Goal: Task Accomplishment & Management: Use online tool/utility

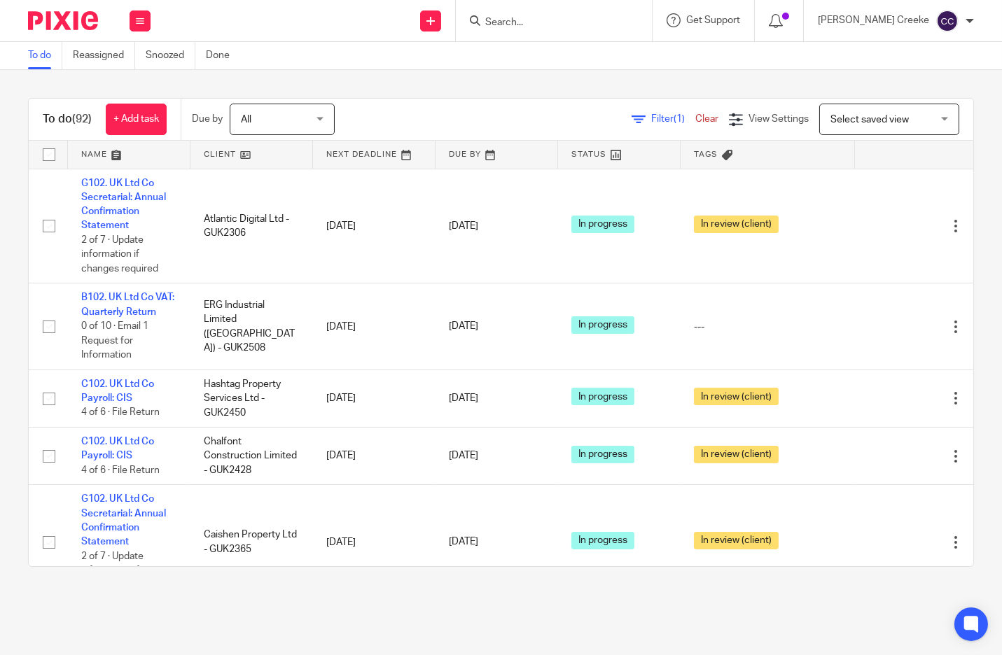
click at [898, 112] on span "Select saved view" at bounding box center [881, 118] width 102 height 29
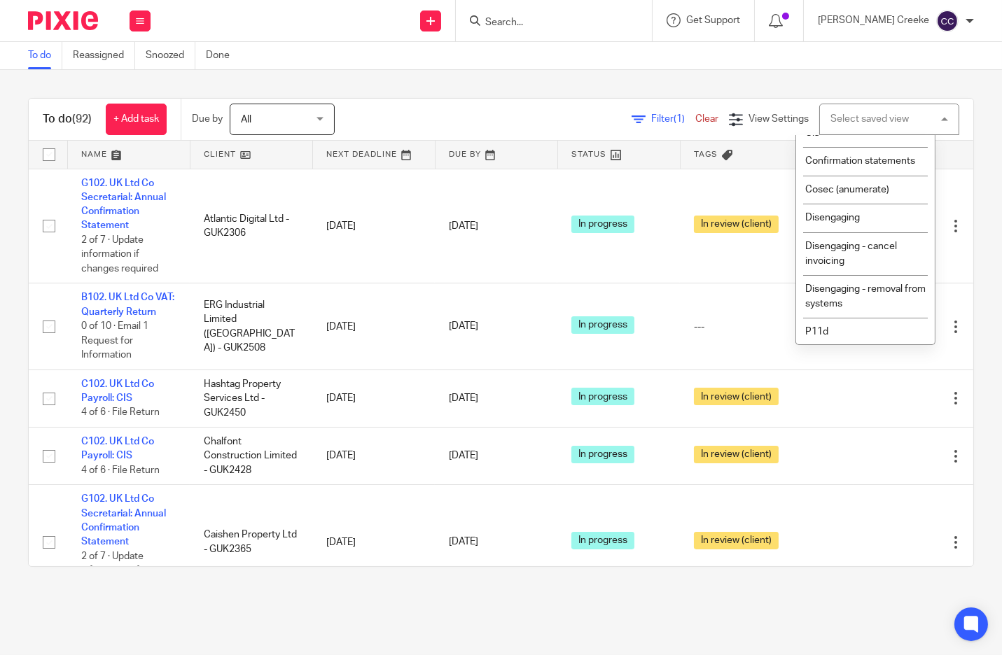
scroll to position [233, 0]
click at [853, 144] on li "Cis" at bounding box center [865, 129] width 139 height 29
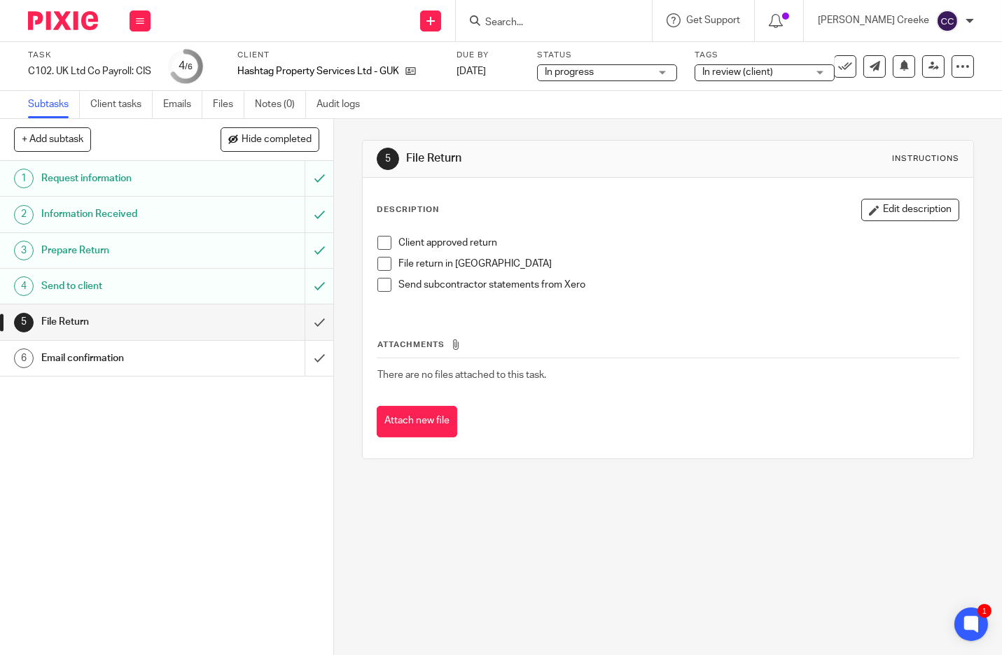
drag, startPoint x: 129, startPoint y: 581, endPoint x: 260, endPoint y: 449, distance: 185.6
click at [129, 580] on div "1 Request information 2 Information Received 3 Prepare Return 4 Send to client …" at bounding box center [166, 408] width 333 height 494
drag, startPoint x: 302, startPoint y: 321, endPoint x: 301, endPoint y: 328, distance: 7.1
click at [302, 321] on input "submit" at bounding box center [166, 322] width 333 height 35
click at [303, 357] on input "submit" at bounding box center [166, 358] width 333 height 35
